Goal: Task Accomplishment & Management: Use online tool/utility

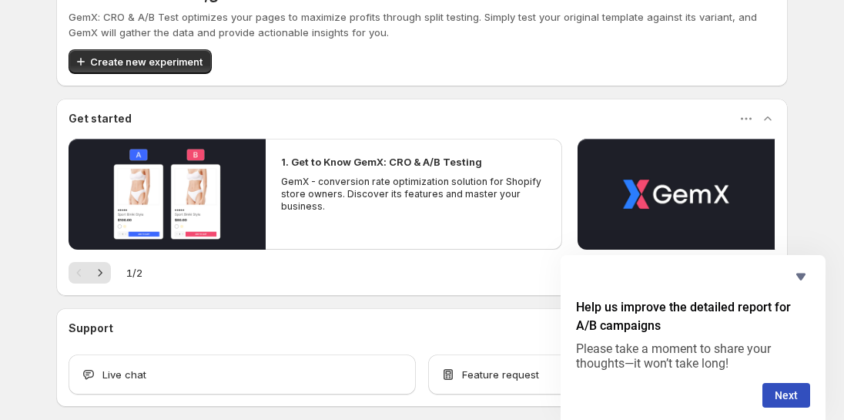
scroll to position [112, 0]
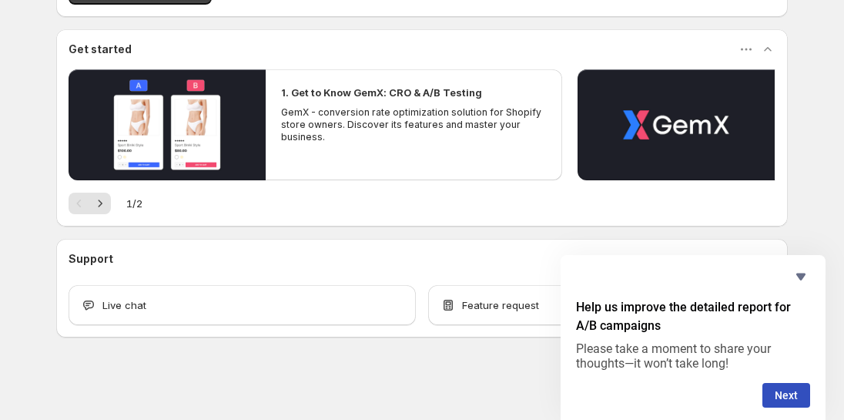
click at [803, 276] on icon "Hide survey" at bounding box center [801, 276] width 18 height 18
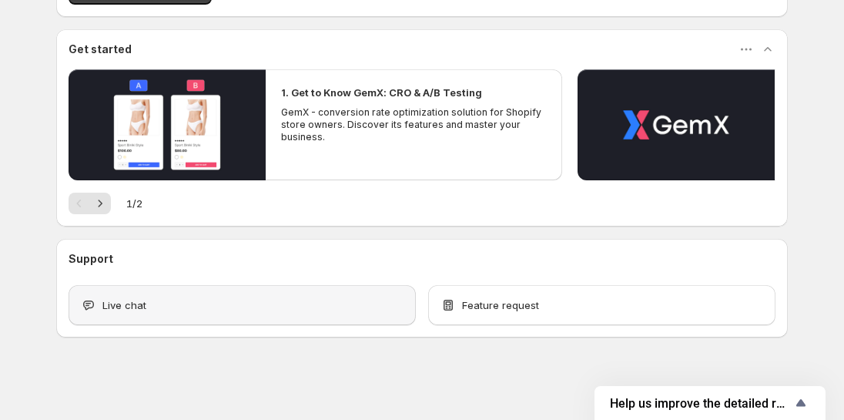
scroll to position [0, 0]
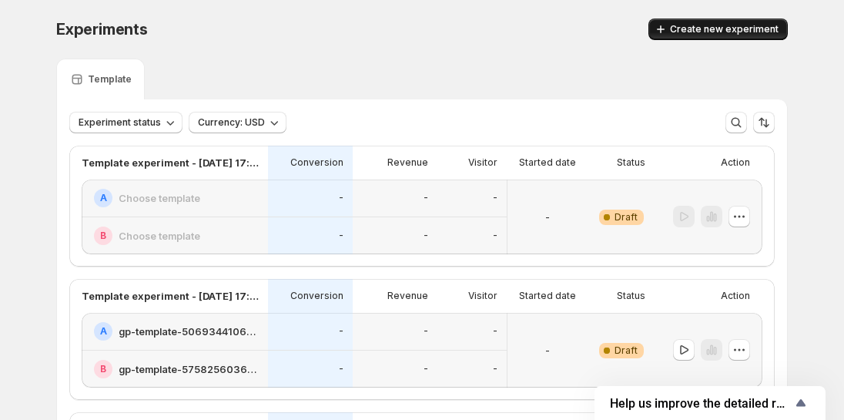
click at [739, 28] on span "Create new experiment" at bounding box center [724, 29] width 109 height 12
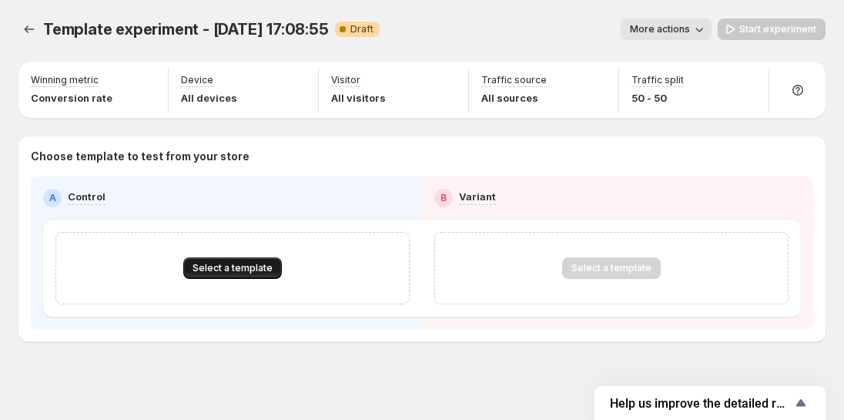
click at [265, 276] on button "Select a template" at bounding box center [232, 268] width 99 height 22
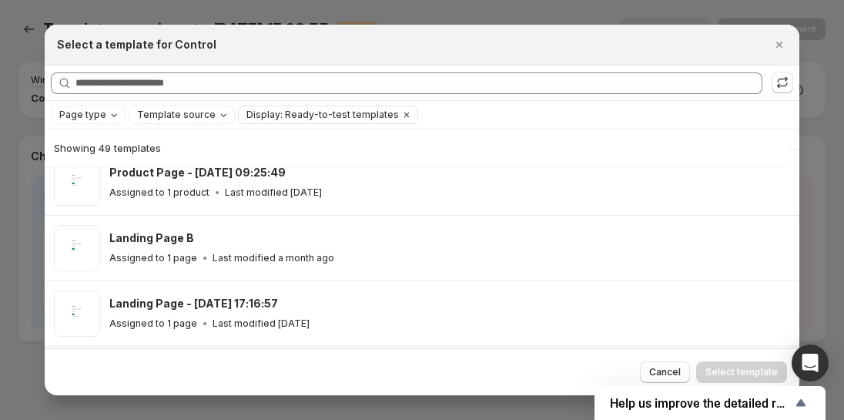
scroll to position [2760, 0]
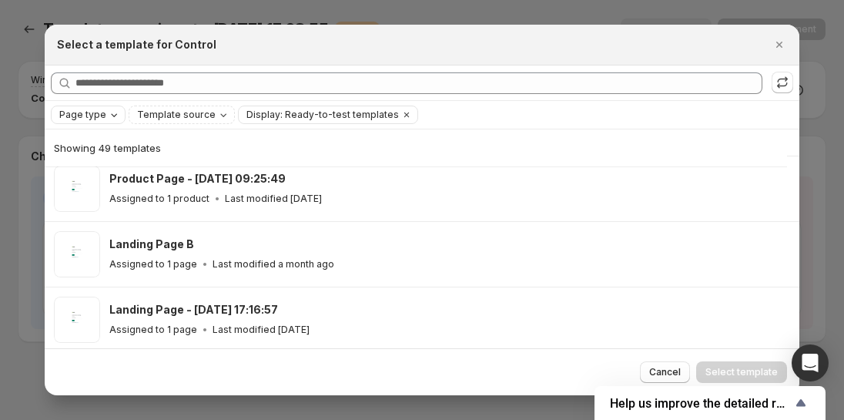
click at [108, 115] on icon "Page type" at bounding box center [114, 115] width 12 height 12
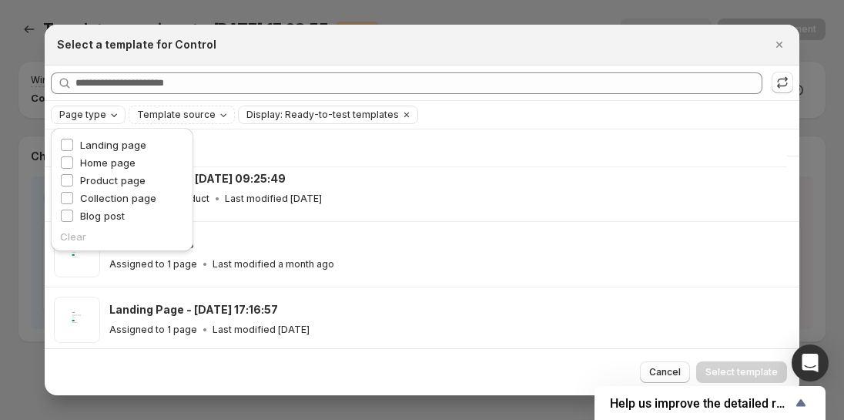
click at [108, 115] on icon "Page type" at bounding box center [114, 115] width 12 height 12
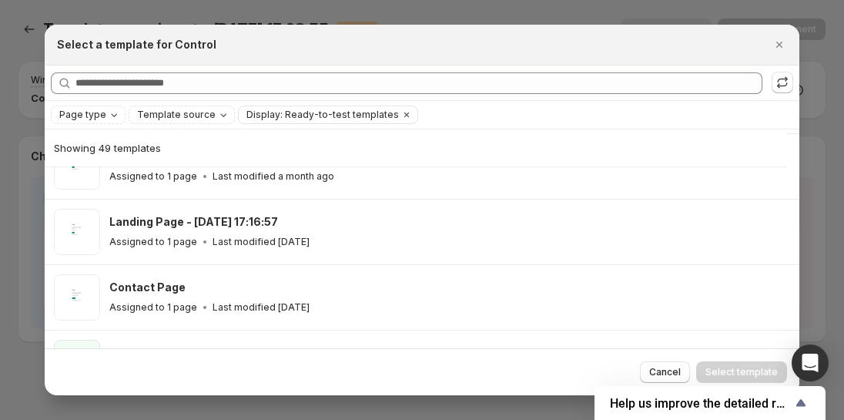
scroll to position [2845, 0]
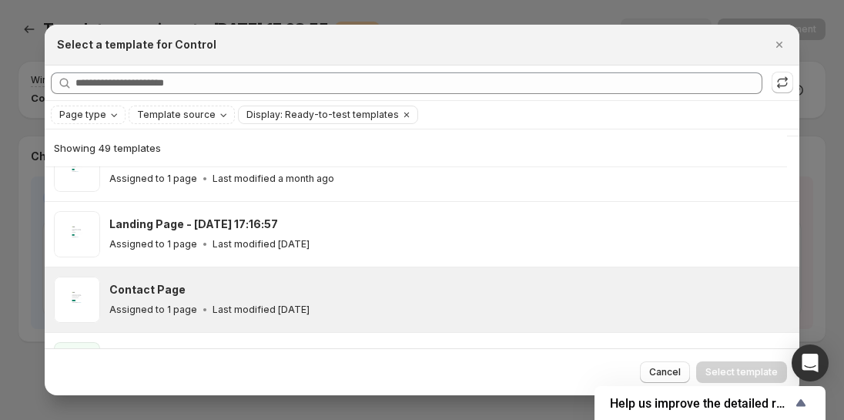
click at [424, 285] on div "Contact Page" at bounding box center [447, 289] width 676 height 15
click at [728, 372] on span "Select template" at bounding box center [741, 372] width 72 height 12
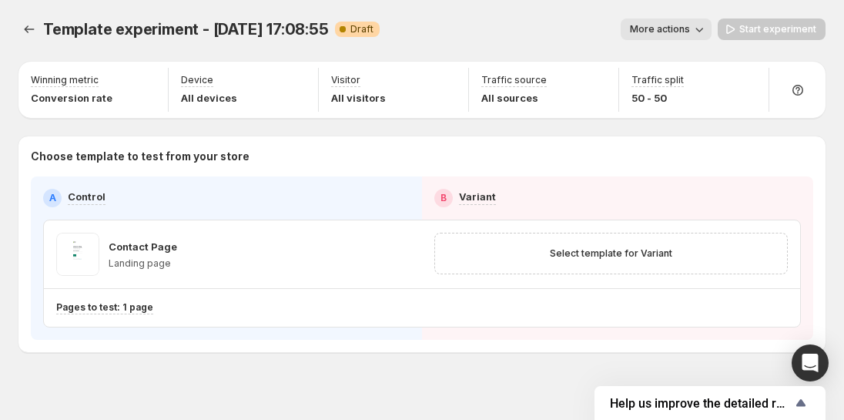
scroll to position [0, 0]
click at [399, 258] on icon "button" at bounding box center [398, 253] width 15 height 15
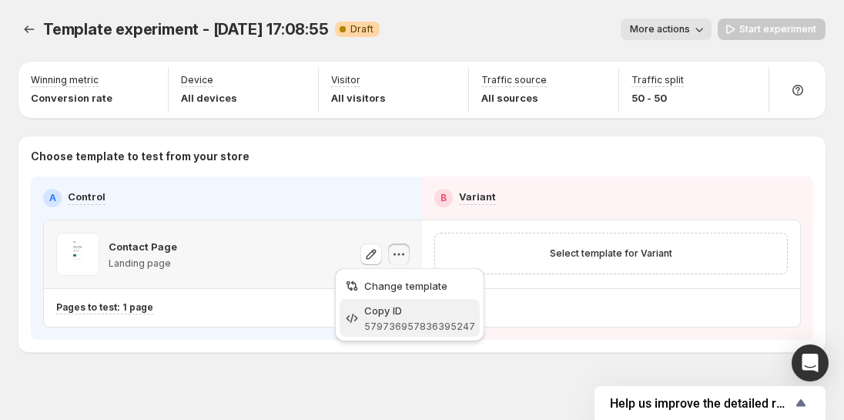
click at [380, 330] on span "579736957836395247" at bounding box center [419, 326] width 111 height 12
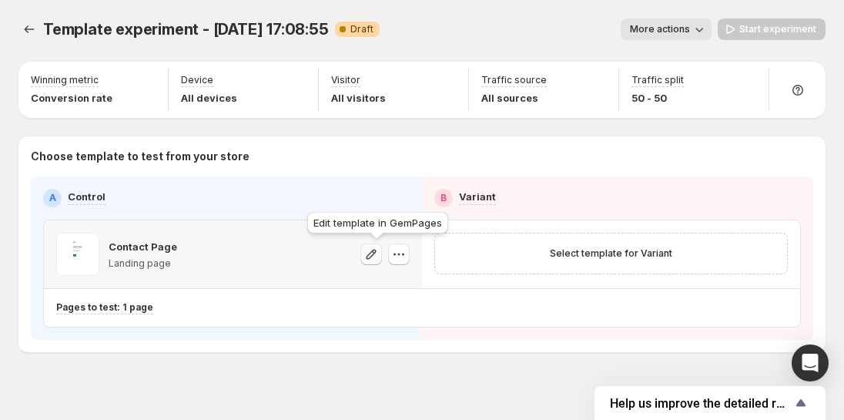
click at [376, 252] on icon "button" at bounding box center [372, 254] width 10 height 10
click at [404, 256] on icon "button" at bounding box center [398, 253] width 15 height 15
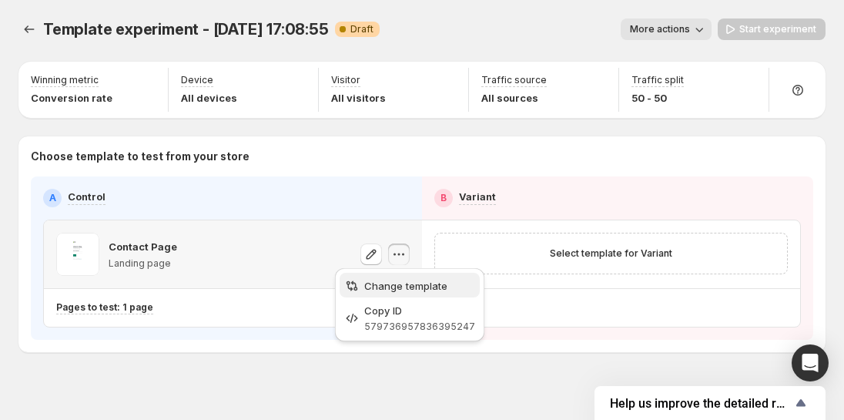
click at [388, 293] on span "Change template" at bounding box center [419, 285] width 111 height 15
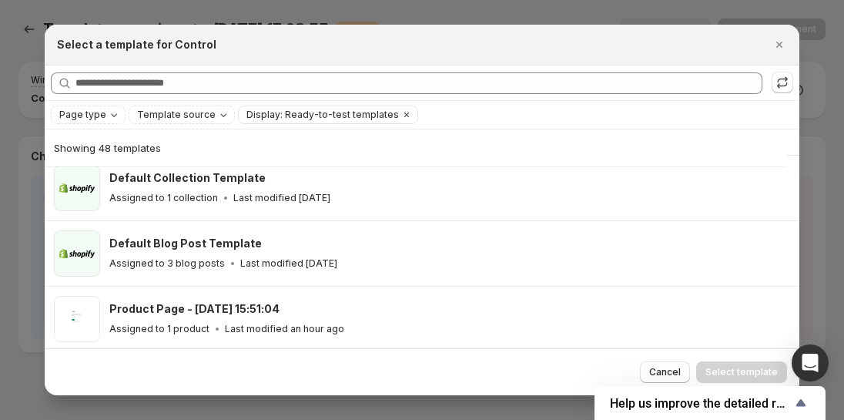
scroll to position [30, 0]
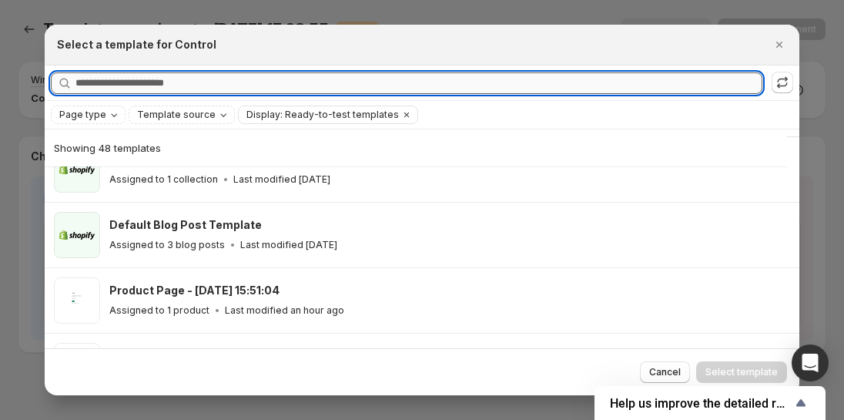
click at [300, 84] on input "Searching all templates" at bounding box center [418, 83] width 687 height 22
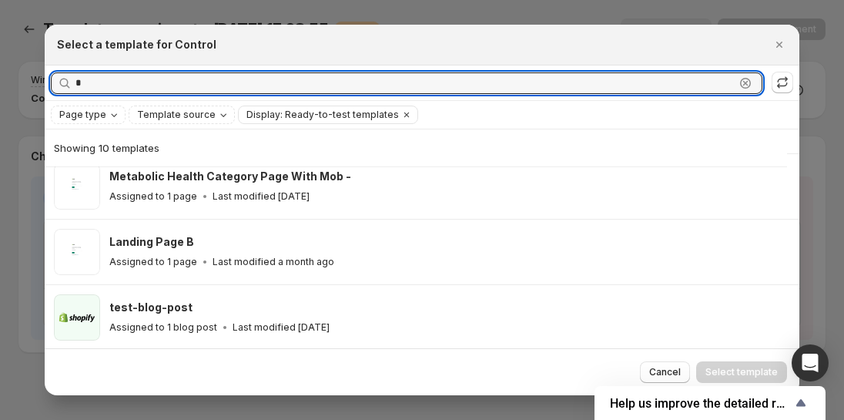
scroll to position [14, 0]
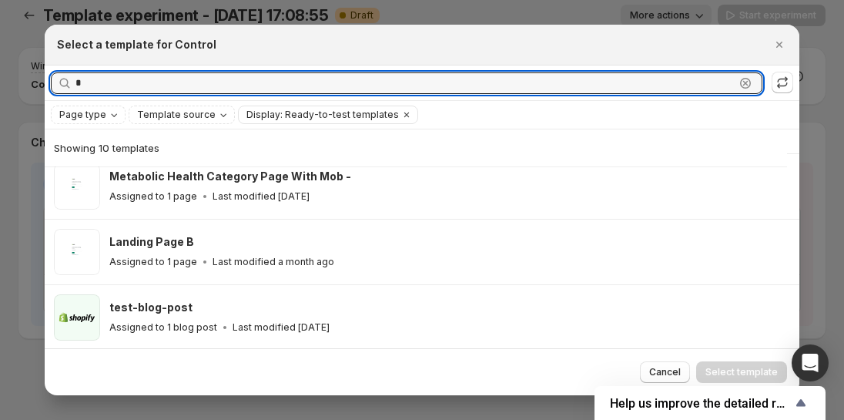
type input "*"
click at [779, 48] on icon "Close" at bounding box center [779, 44] width 15 height 15
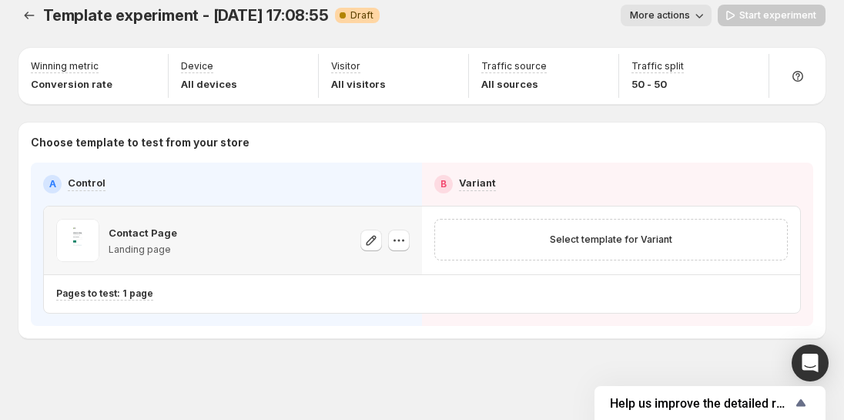
scroll to position [0, 0]
